Goal: Task Accomplishment & Management: Manage account settings

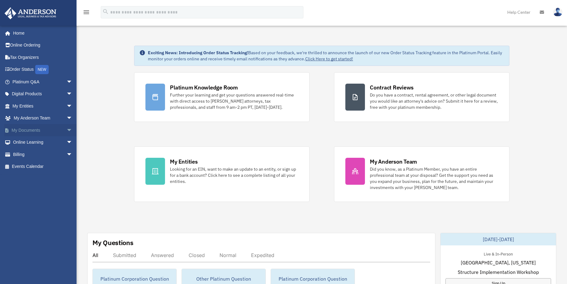
click at [66, 130] on span "arrow_drop_down" at bounding box center [72, 130] width 12 height 13
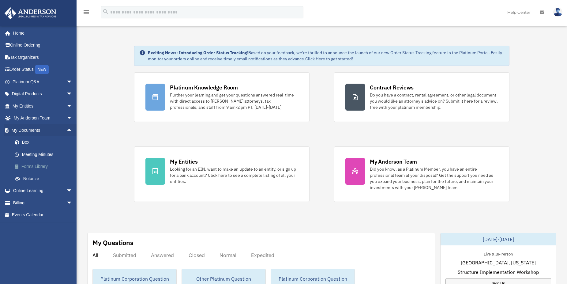
click at [28, 165] on link "Forms Library" at bounding box center [45, 166] width 73 height 12
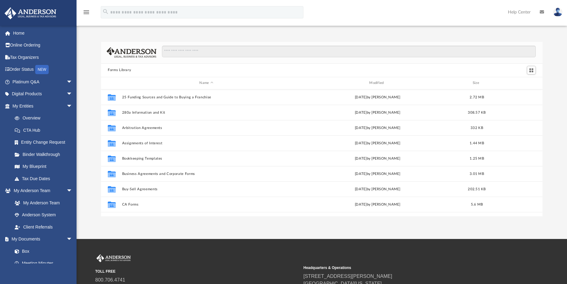
scroll to position [134, 436]
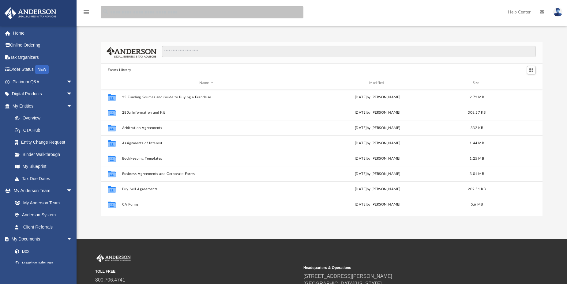
click at [118, 12] on input "search" at bounding box center [202, 12] width 203 height 12
type input "**********"
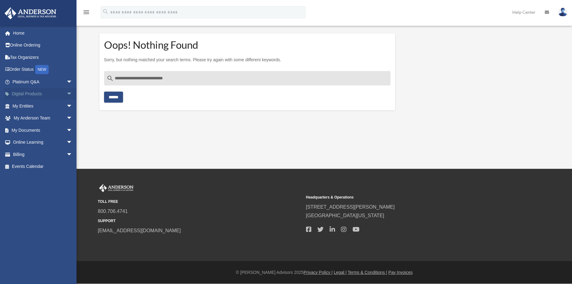
click at [66, 94] on span "arrow_drop_down" at bounding box center [72, 94] width 12 height 13
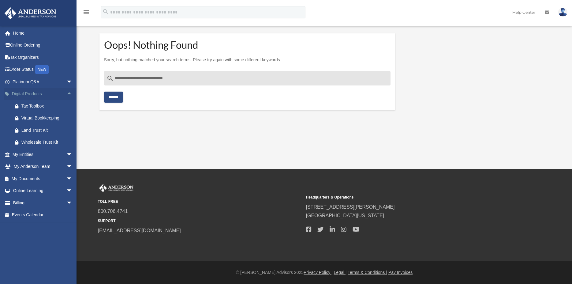
click at [37, 94] on link "Digital Products arrow_drop_up" at bounding box center [42, 94] width 77 height 12
click at [46, 80] on link "Platinum Q&A arrow_drop_down" at bounding box center [42, 82] width 77 height 12
click at [66, 94] on span "arrow_drop_up" at bounding box center [72, 94] width 12 height 13
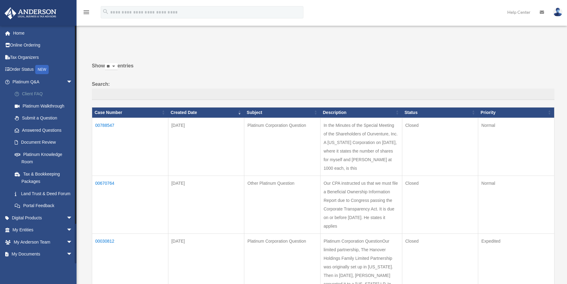
click at [33, 93] on link "Client FAQ" at bounding box center [45, 94] width 73 height 12
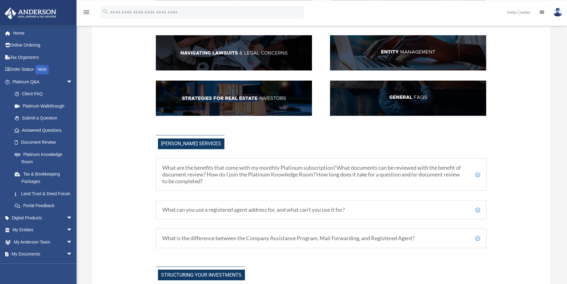
scroll to position [125, 0]
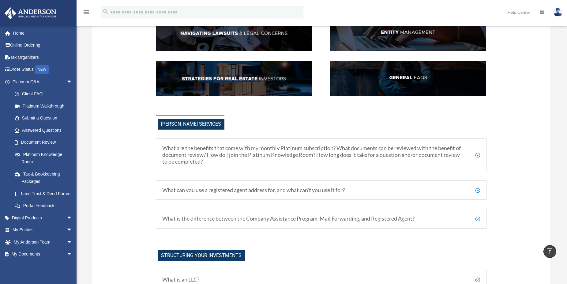
click at [478, 154] on h5 "What are the benefits that come with my monthly Platinum subscription? What doc…" at bounding box center [321, 155] width 318 height 20
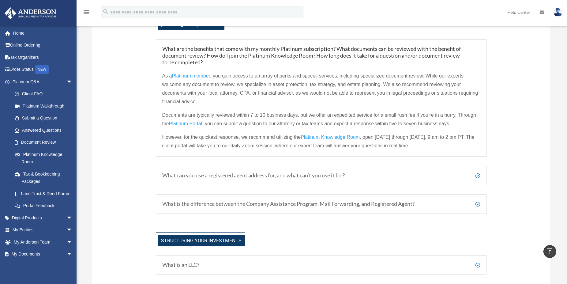
scroll to position [250, 0]
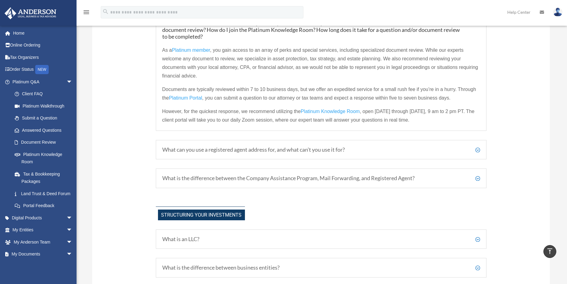
click at [477, 149] on h5 "What can you use a registered agent address for, and what can’t you use it for?" at bounding box center [321, 149] width 318 height 7
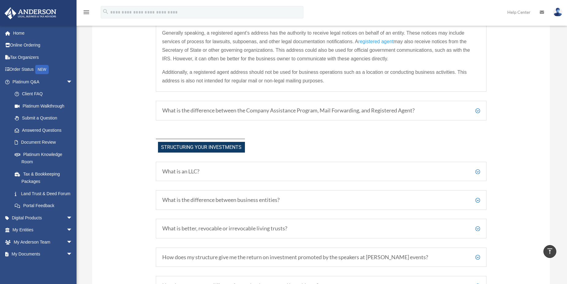
scroll to position [312, 0]
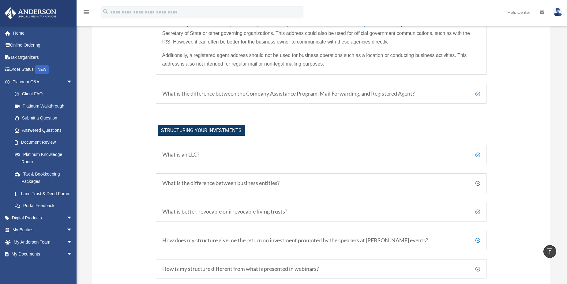
click at [478, 93] on h5 "What is the difference between the Company Assistance Program, Mail Forwarding,…" at bounding box center [321, 93] width 318 height 7
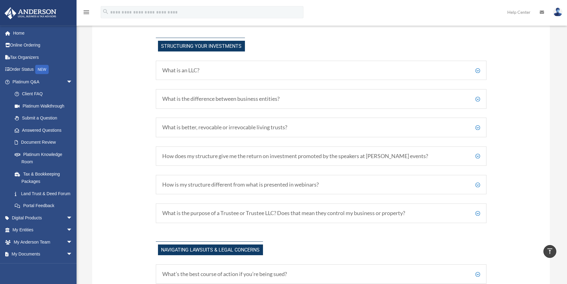
scroll to position [437, 0]
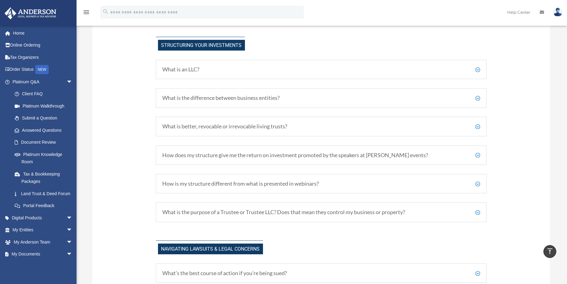
click at [479, 127] on h5 "What is better, revocable or irrevocable living trusts?" at bounding box center [321, 126] width 318 height 7
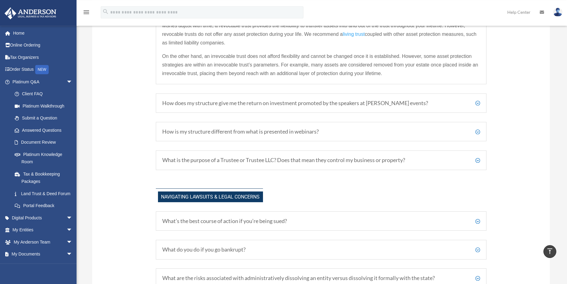
scroll to position [562, 0]
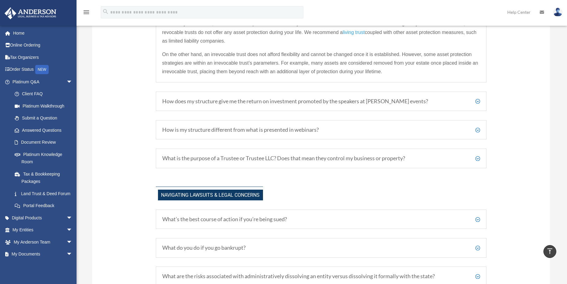
click at [479, 101] on h5 "How does my structure give me the return on investment promoted by the speakers…" at bounding box center [321, 101] width 318 height 7
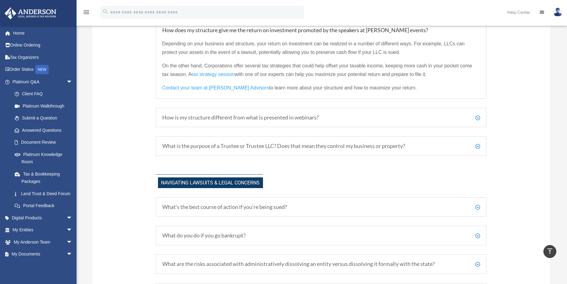
click at [477, 119] on h5 "How is my structure different from what is presented in webinars?" at bounding box center [321, 117] width 318 height 7
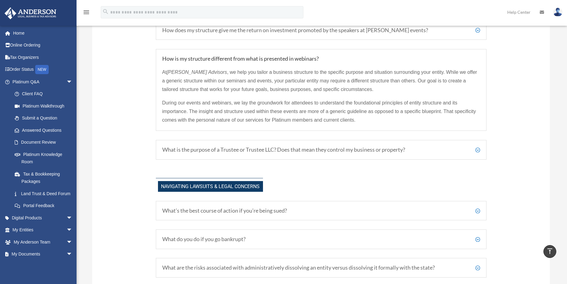
click at [478, 151] on h5 "What is the purpose of a Trustee or Trustee LLC? Does that mean they control my…" at bounding box center [321, 149] width 318 height 7
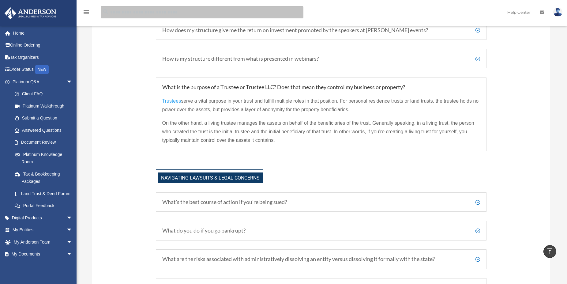
click at [119, 13] on input "search" at bounding box center [202, 12] width 203 height 12
type input "*"
type input "**********"
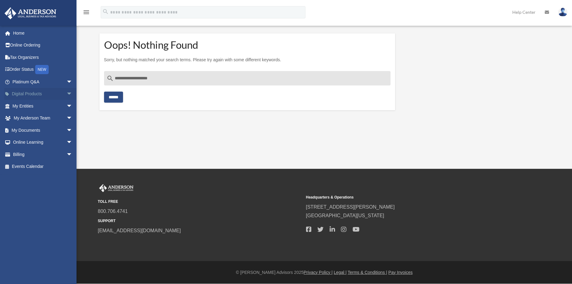
click at [66, 92] on span "arrow_drop_down" at bounding box center [72, 94] width 12 height 13
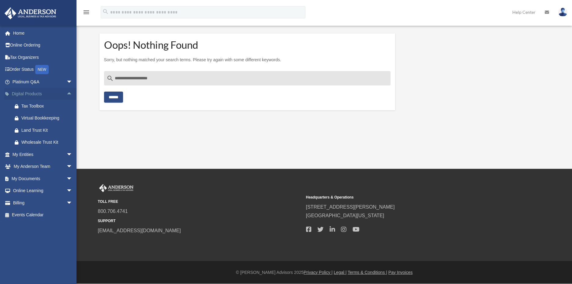
click at [66, 93] on span "arrow_drop_up" at bounding box center [72, 94] width 12 height 13
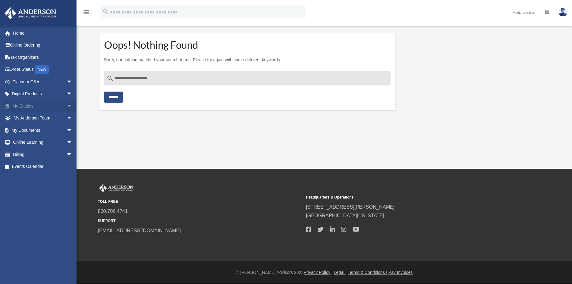
click at [66, 107] on span "arrow_drop_down" at bounding box center [72, 106] width 12 height 13
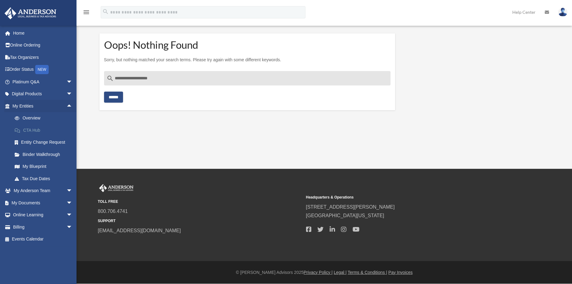
click at [31, 130] on link "CTA Hub" at bounding box center [45, 130] width 73 height 12
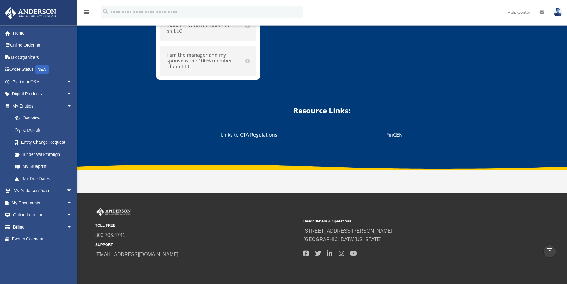
scroll to position [3672, 0]
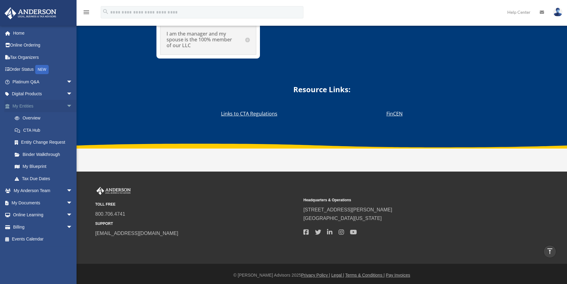
click at [66, 106] on span "arrow_drop_down" at bounding box center [72, 106] width 12 height 13
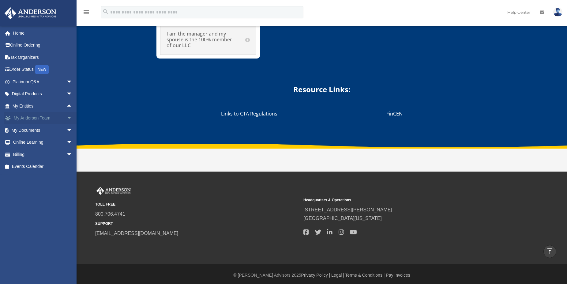
click at [66, 117] on span "arrow_drop_down" at bounding box center [72, 118] width 12 height 13
click at [47, 129] on link "My Anderson Team" at bounding box center [45, 130] width 73 height 12
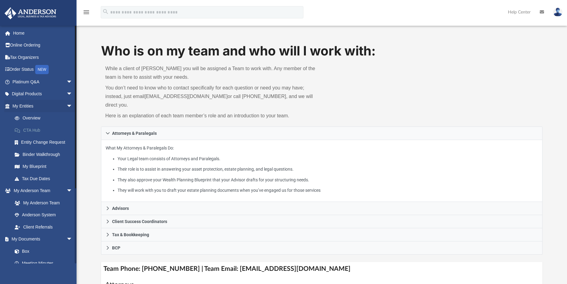
click at [26, 129] on link "CTA Hub" at bounding box center [45, 130] width 73 height 12
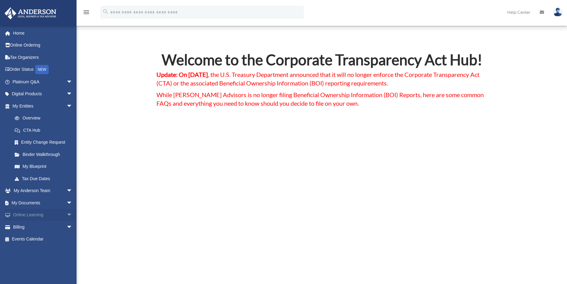
click at [66, 214] on span "arrow_drop_down" at bounding box center [72, 215] width 12 height 13
click at [29, 251] on link "Resources" at bounding box center [45, 251] width 73 height 12
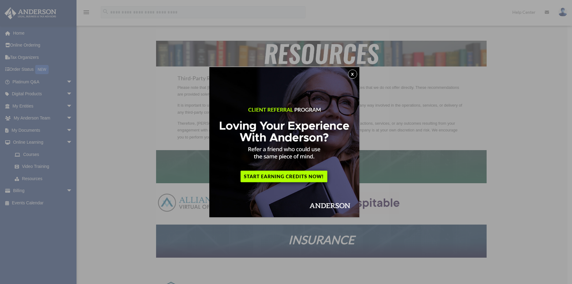
click at [353, 73] on button "x" at bounding box center [352, 73] width 9 height 9
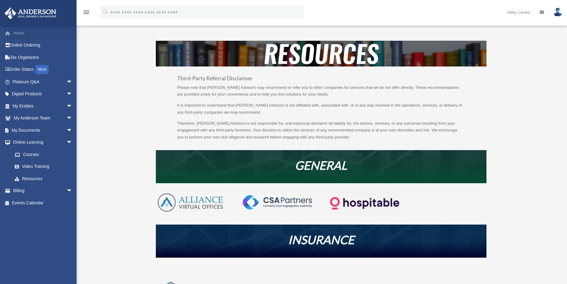
click at [24, 34] on link "Home" at bounding box center [42, 33] width 77 height 12
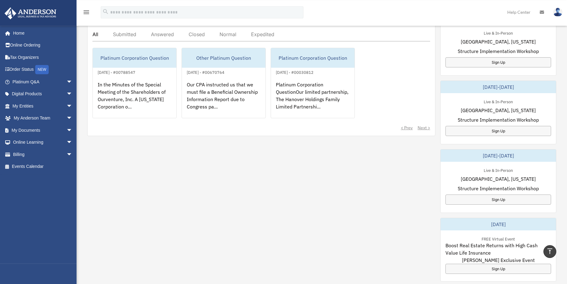
scroll to position [125, 0]
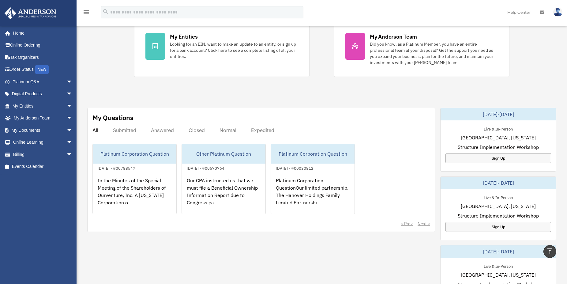
click at [86, 11] on icon "menu" at bounding box center [86, 12] width 7 height 7
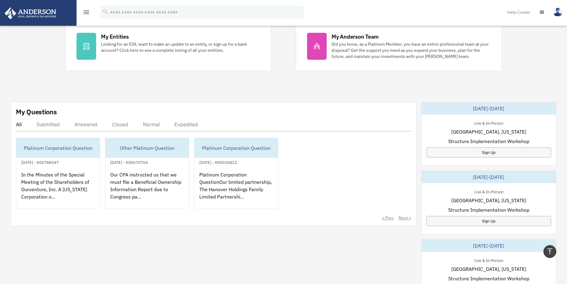
click at [557, 8] on img at bounding box center [557, 12] width 9 height 9
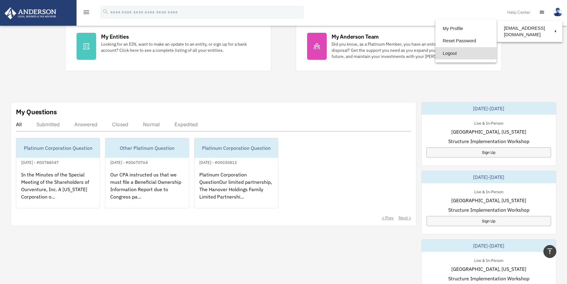
click at [441, 54] on link "Logout" at bounding box center [465, 53] width 61 height 13
